Goal: Task Accomplishment & Management: Manage account settings

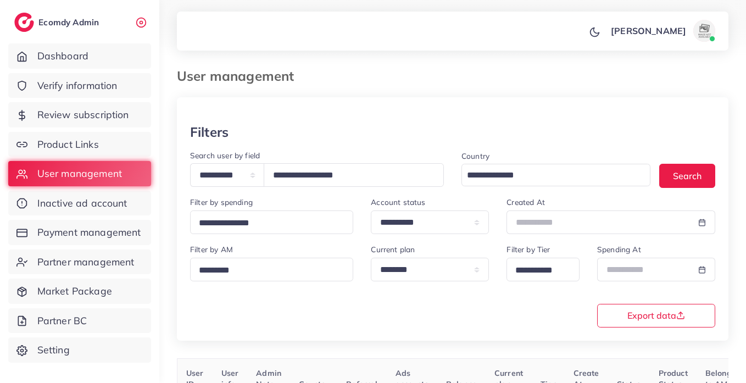
select select "*****"
click at [346, 175] on input "**********" at bounding box center [354, 175] width 180 height 24
type input "**********"
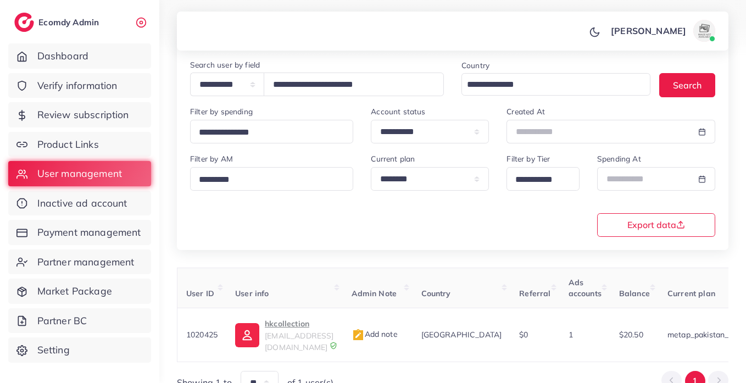
scroll to position [0, 374]
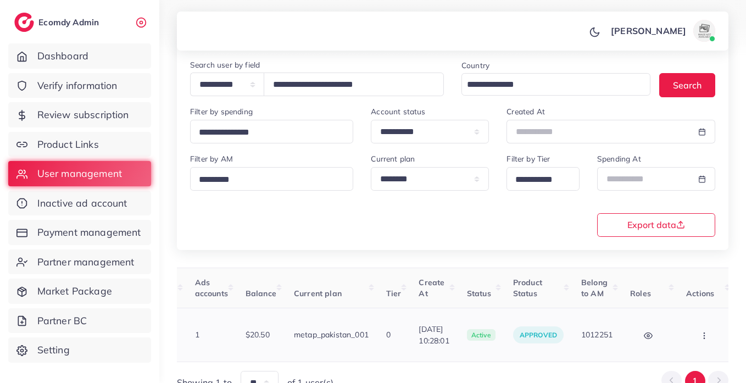
click at [686, 330] on button "button" at bounding box center [705, 335] width 38 height 25
click at [686, 330] on div "Block Balance Change Assign to AM" at bounding box center [705, 335] width 38 height 25
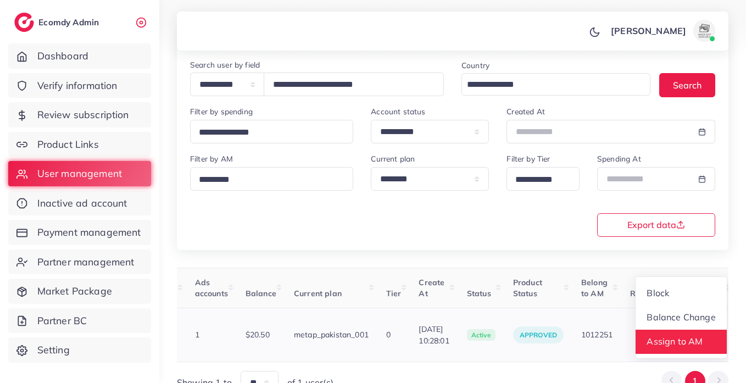
click at [662, 338] on span "Assign to AM" at bounding box center [675, 341] width 56 height 11
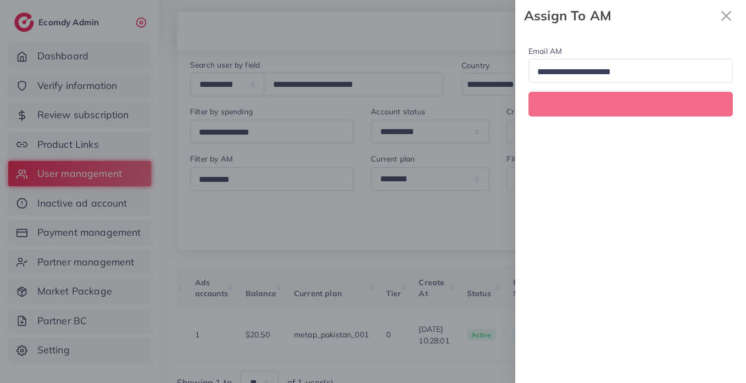
scroll to position [0, 374]
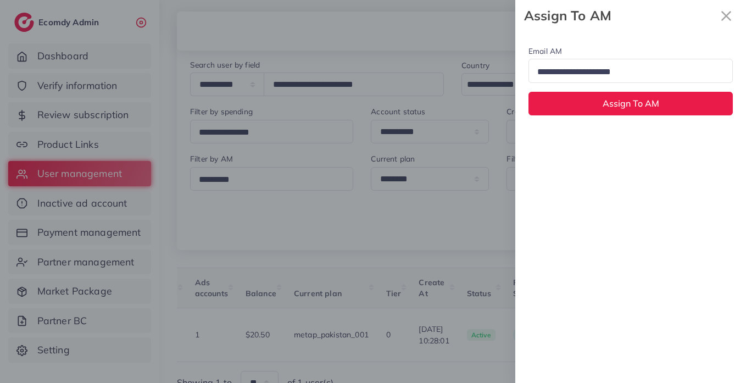
click at [602, 79] on input "Search for option" at bounding box center [625, 72] width 185 height 17
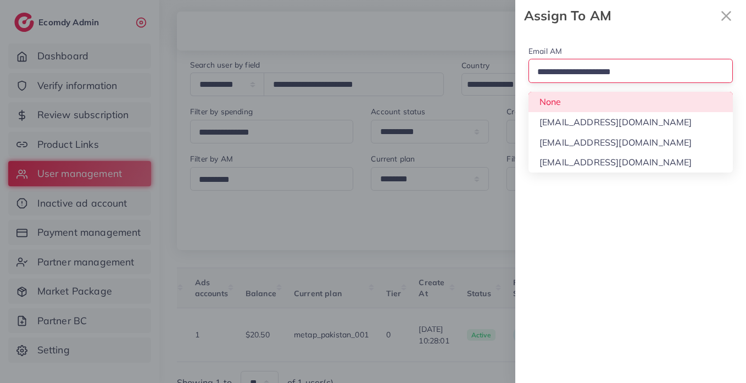
click at [569, 100] on div "Email AM Loading... None hadibaaslam@gmail.com natashashahid163@gmail.com wajah…" at bounding box center [630, 79] width 231 height 97
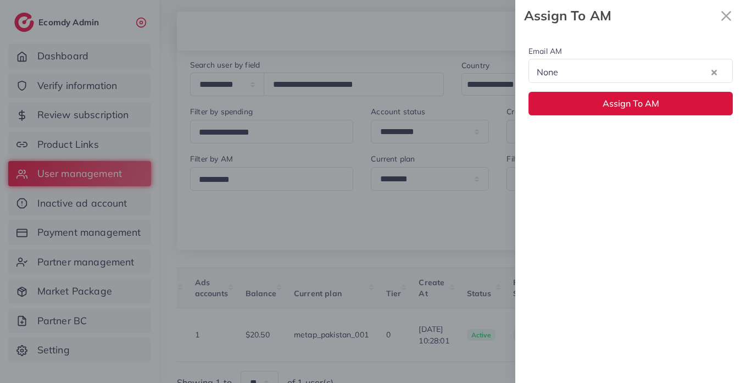
click at [569, 100] on button "Assign To AM" at bounding box center [631, 104] width 204 height 24
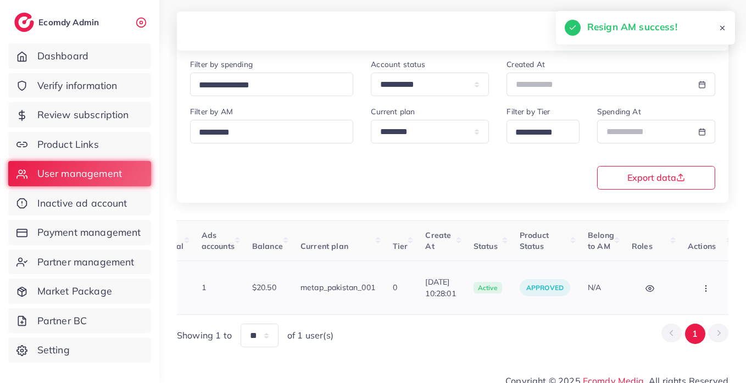
scroll to position [141, 0]
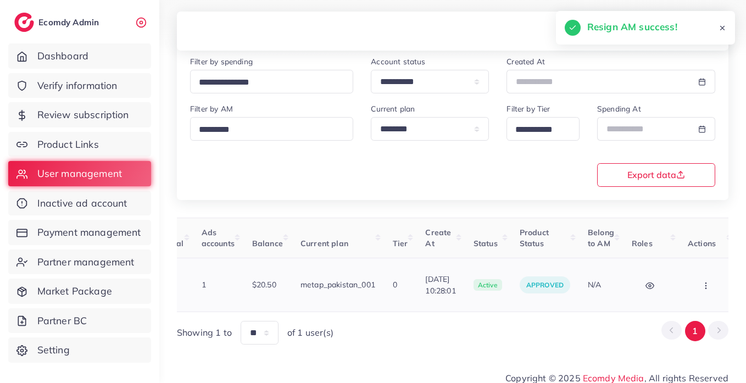
click at [701, 286] on button "button" at bounding box center [707, 285] width 38 height 25
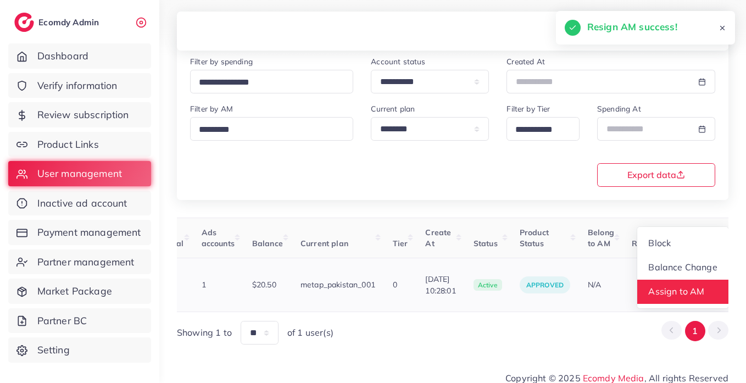
click at [697, 282] on link "Assign to AM" at bounding box center [682, 292] width 91 height 24
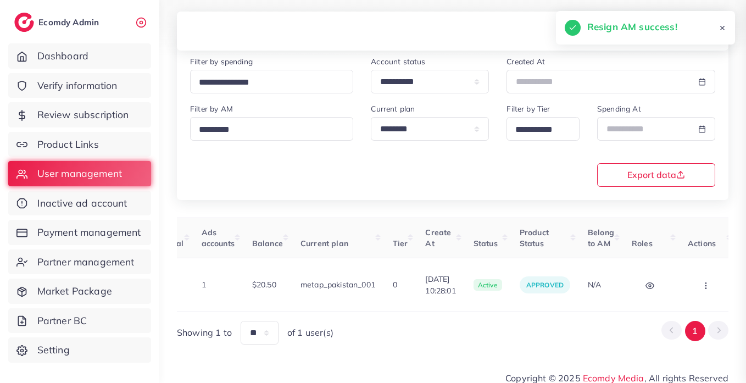
scroll to position [0, 367]
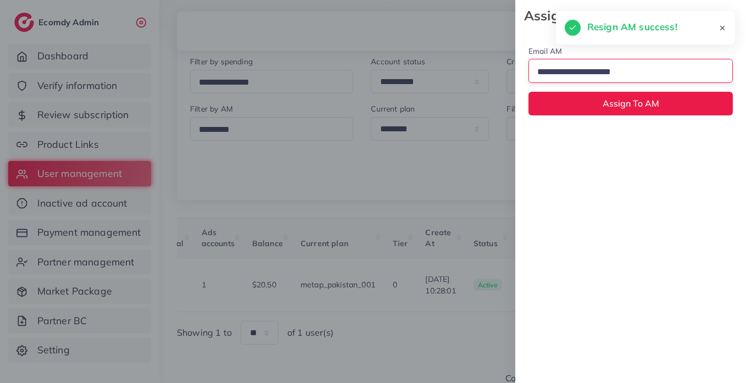
click at [563, 77] on input "Search for option" at bounding box center [625, 72] width 185 height 17
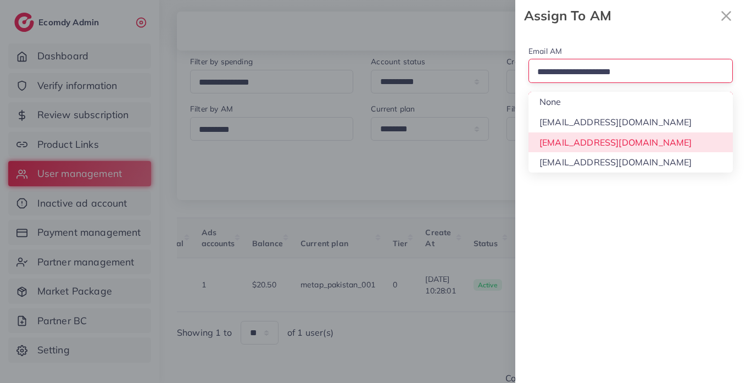
click at [565, 141] on div "Email AM Loading... None hadibaaslam@gmail.com natashashahid163@gmail.com wajah…" at bounding box center [630, 207] width 231 height 352
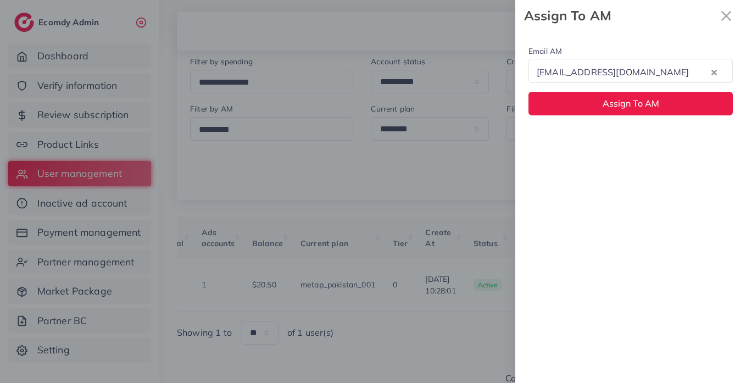
click at [565, 90] on div "Email AM natashashahid163@gmail.com Loading... Assign To AM" at bounding box center [630, 79] width 231 height 97
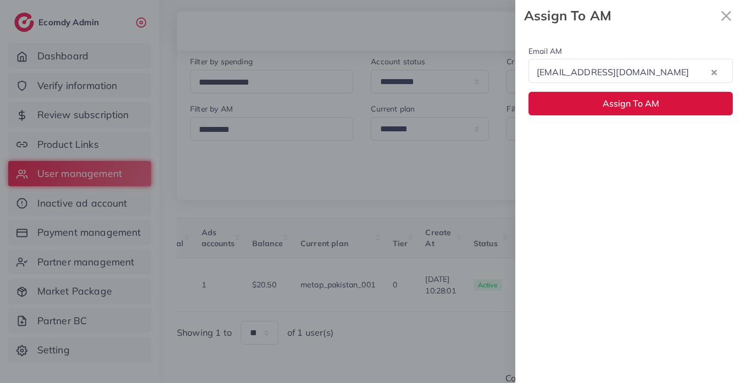
click at [572, 106] on button "Assign To AM" at bounding box center [631, 104] width 204 height 24
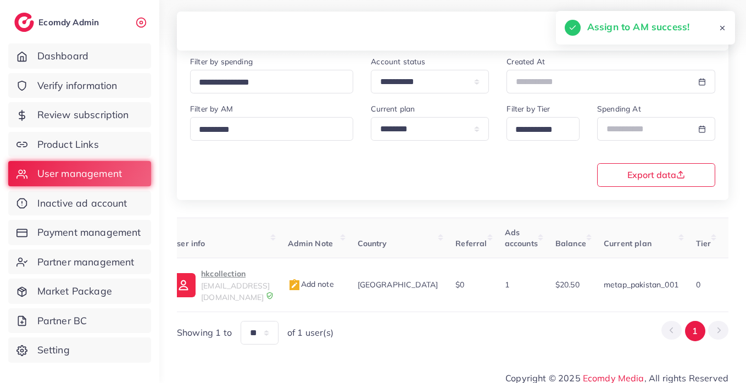
scroll to position [0, 0]
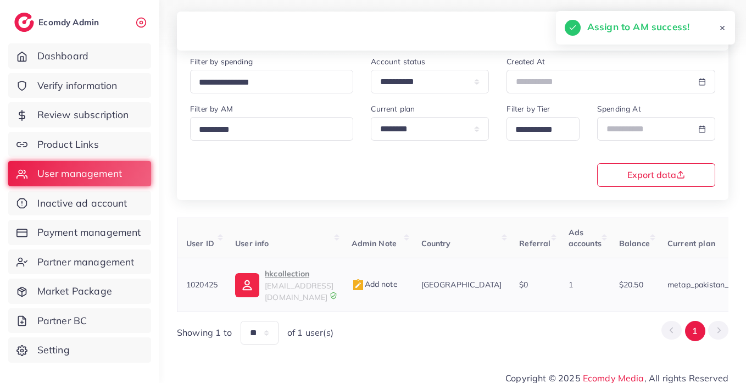
click at [292, 270] on p "hkcollection" at bounding box center [299, 273] width 69 height 13
click at [90, 116] on span "Review subscription" at bounding box center [86, 115] width 92 height 14
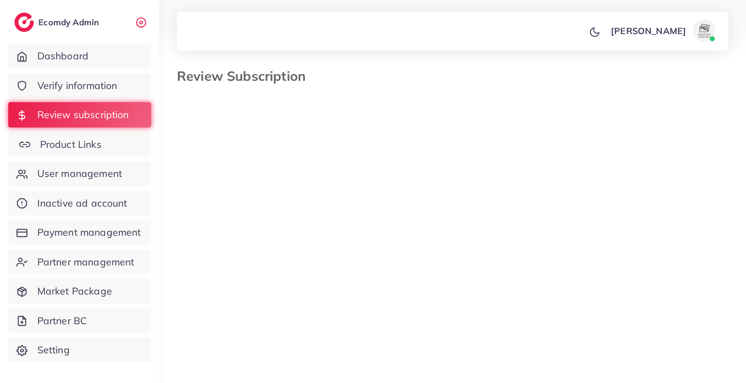
select select "*******"
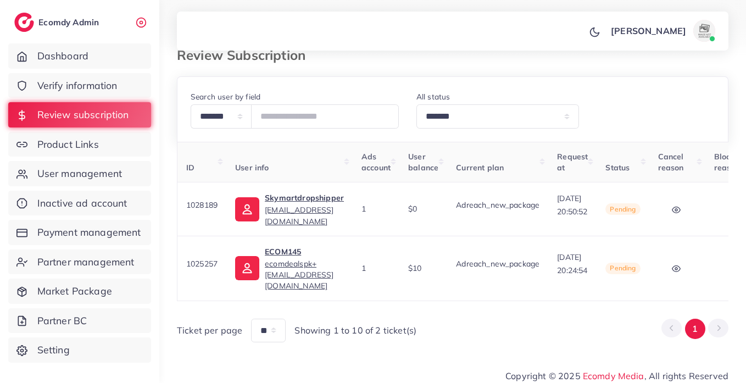
scroll to position [0, 135]
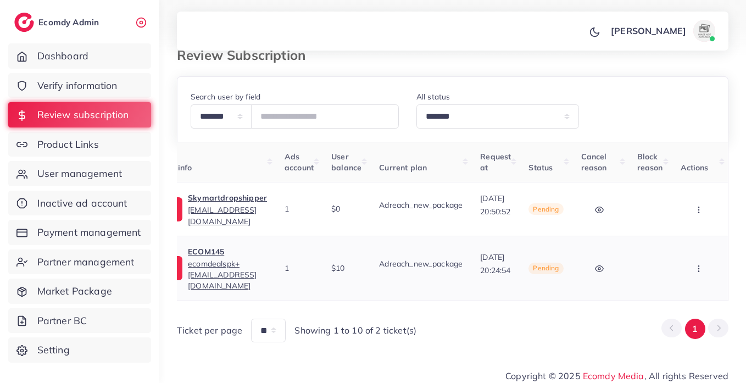
click at [691, 258] on button "button" at bounding box center [700, 268] width 38 height 25
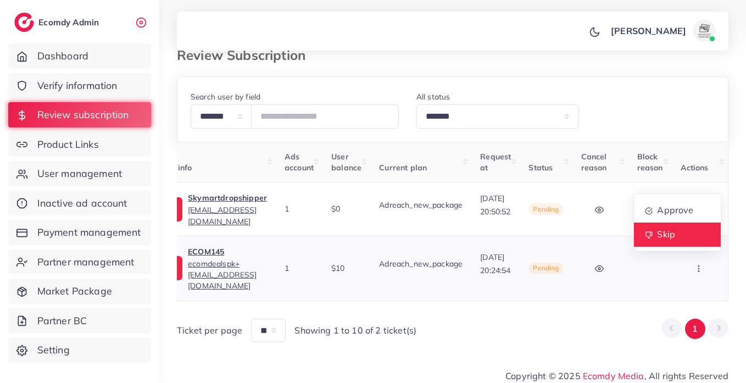
click at [654, 234] on link "Skip" at bounding box center [677, 235] width 87 height 24
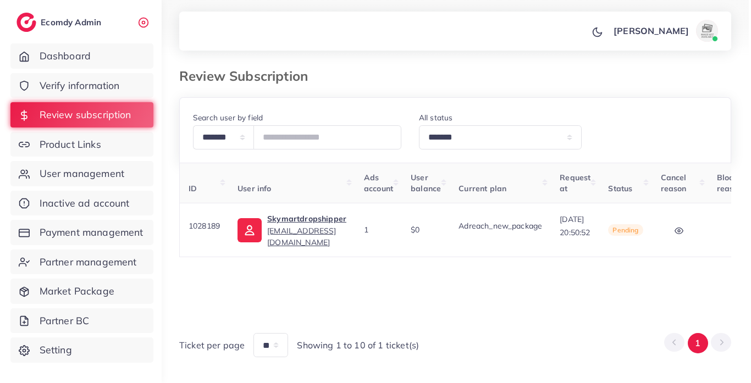
scroll to position [0, 131]
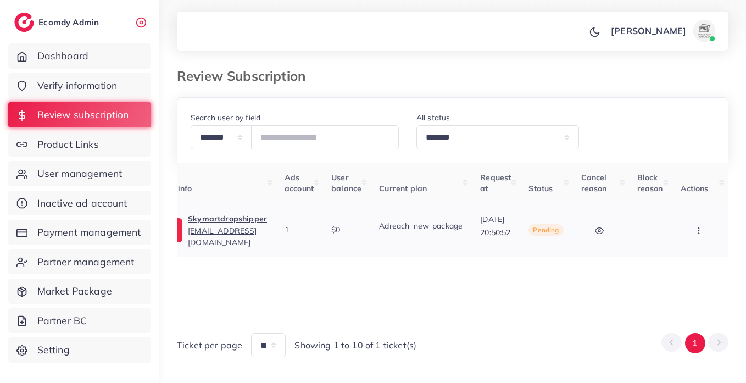
drag, startPoint x: 703, startPoint y: 238, endPoint x: 698, endPoint y: 227, distance: 12.0
click at [701, 229] on button "button" at bounding box center [700, 230] width 38 height 25
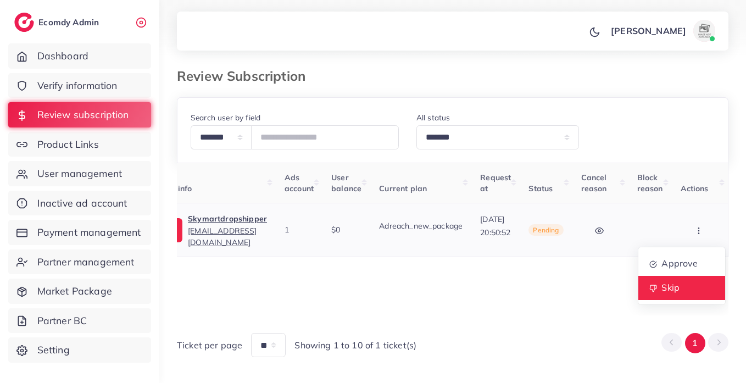
click at [689, 281] on link "Skip" at bounding box center [681, 288] width 87 height 24
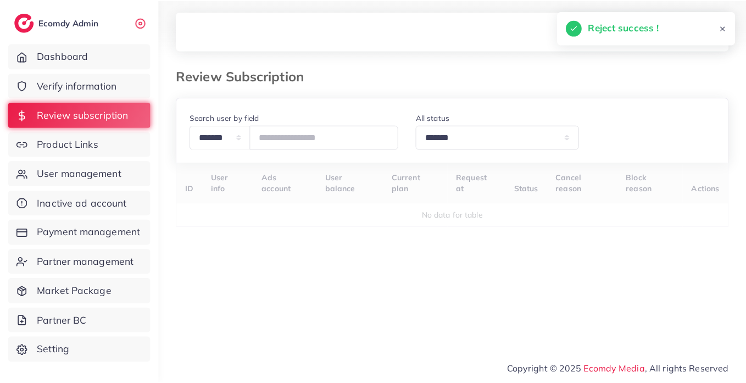
scroll to position [0, 0]
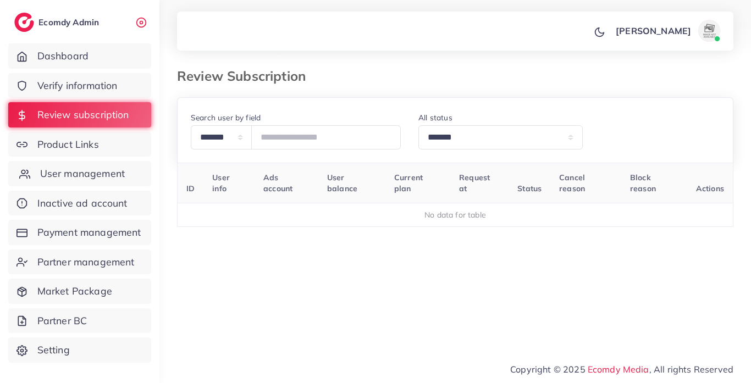
click at [97, 171] on span "User management" at bounding box center [82, 173] width 85 height 14
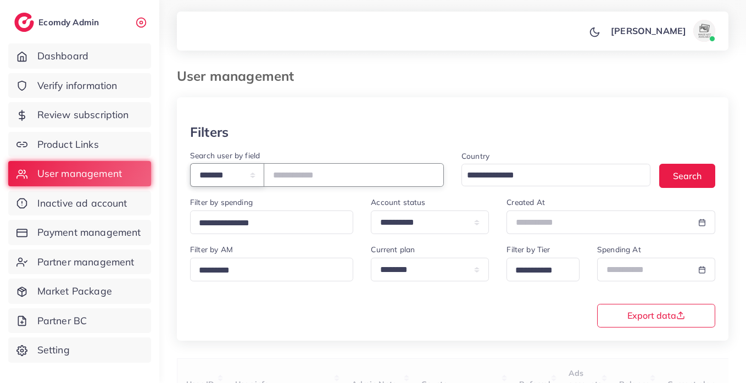
click at [264, 177] on select "**********" at bounding box center [227, 175] width 74 height 24
select select "*****"
click at [190, 163] on select "**********" at bounding box center [227, 175] width 74 height 24
click at [304, 174] on input "text" at bounding box center [354, 175] width 180 height 24
paste input "**********"
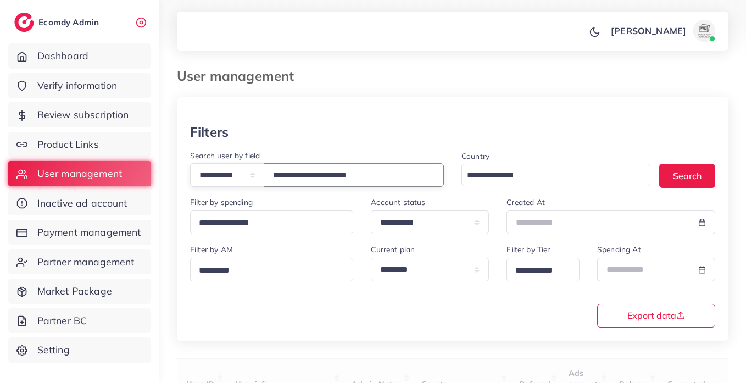
type input "**********"
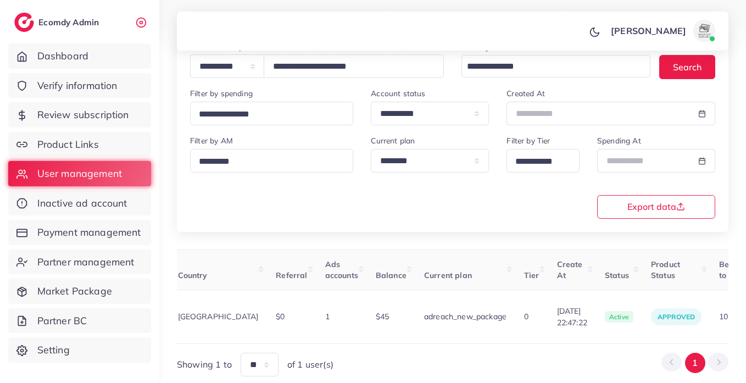
scroll to position [0, 204]
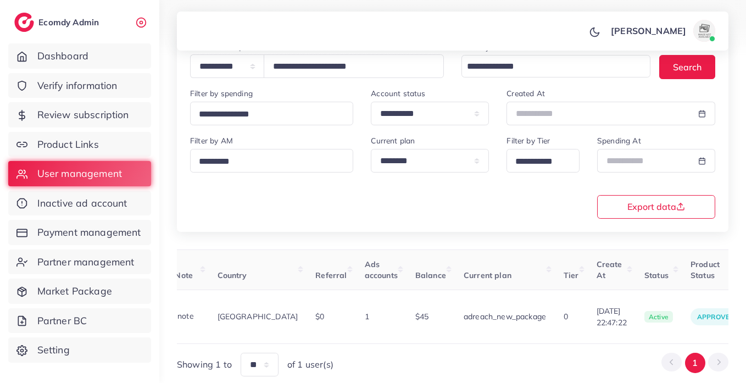
drag, startPoint x: 373, startPoint y: 334, endPoint x: 488, endPoint y: 335, distance: 115.9
click at [488, 335] on div "User ID User info Admin Note Country Referral Ads accounts Balance Current plan…" at bounding box center [453, 296] width 552 height 95
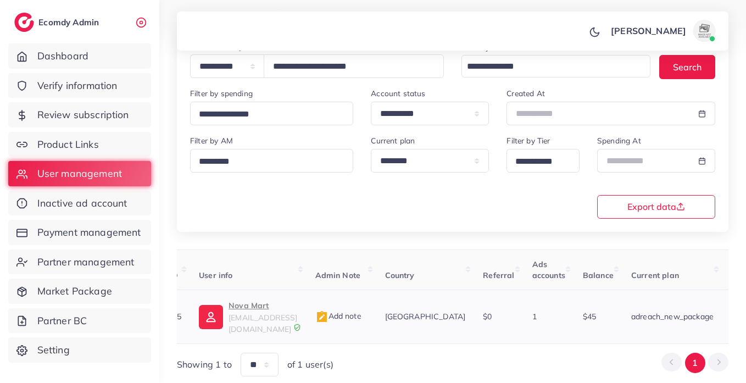
scroll to position [0, 0]
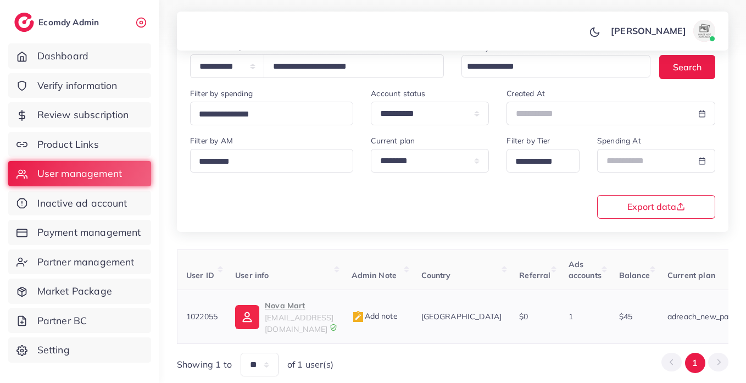
click at [314, 309] on p "Nova Mart" at bounding box center [299, 305] width 69 height 13
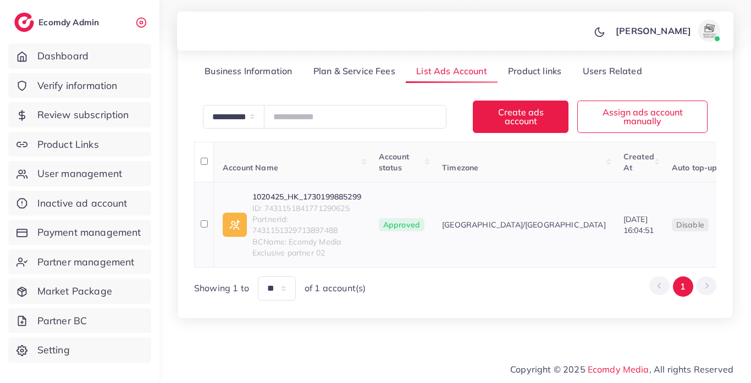
scroll to position [158, 0]
click at [335, 203] on span "ID: 7431151841771290625" at bounding box center [306, 208] width 109 height 11
copy span "7431151841771290625"
click at [314, 214] on span "PartnerId: 7431151329713897488" at bounding box center [306, 225] width 109 height 23
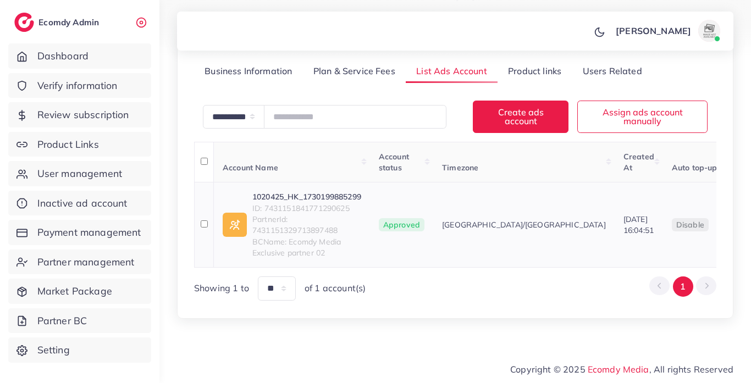
click at [314, 204] on span "ID: 7431151841771290625" at bounding box center [306, 208] width 109 height 11
copy span "7431151841771290625"
click at [332, 191] on link "1020425_HK_1730199885299" at bounding box center [306, 196] width 109 height 11
click at [294, 194] on link "1020425_HK_1730199885299" at bounding box center [306, 196] width 109 height 11
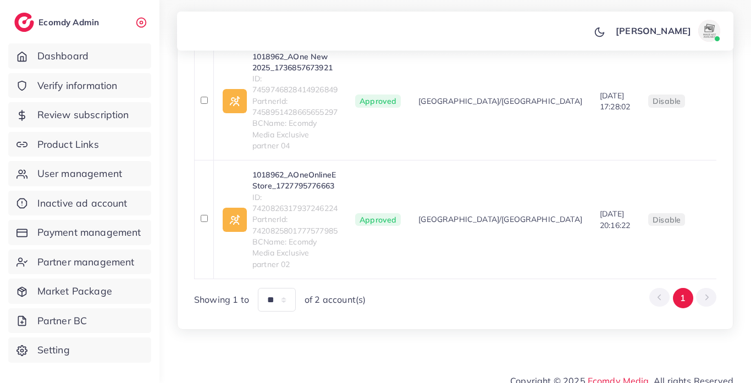
scroll to position [281, 0]
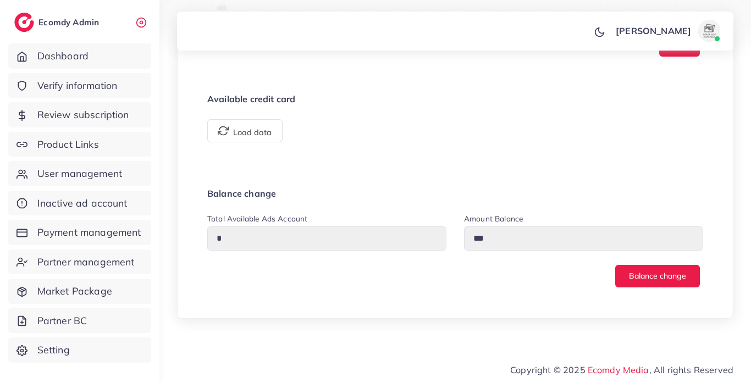
scroll to position [831, 0]
